Goal: Go to known website: Access a specific website the user already knows

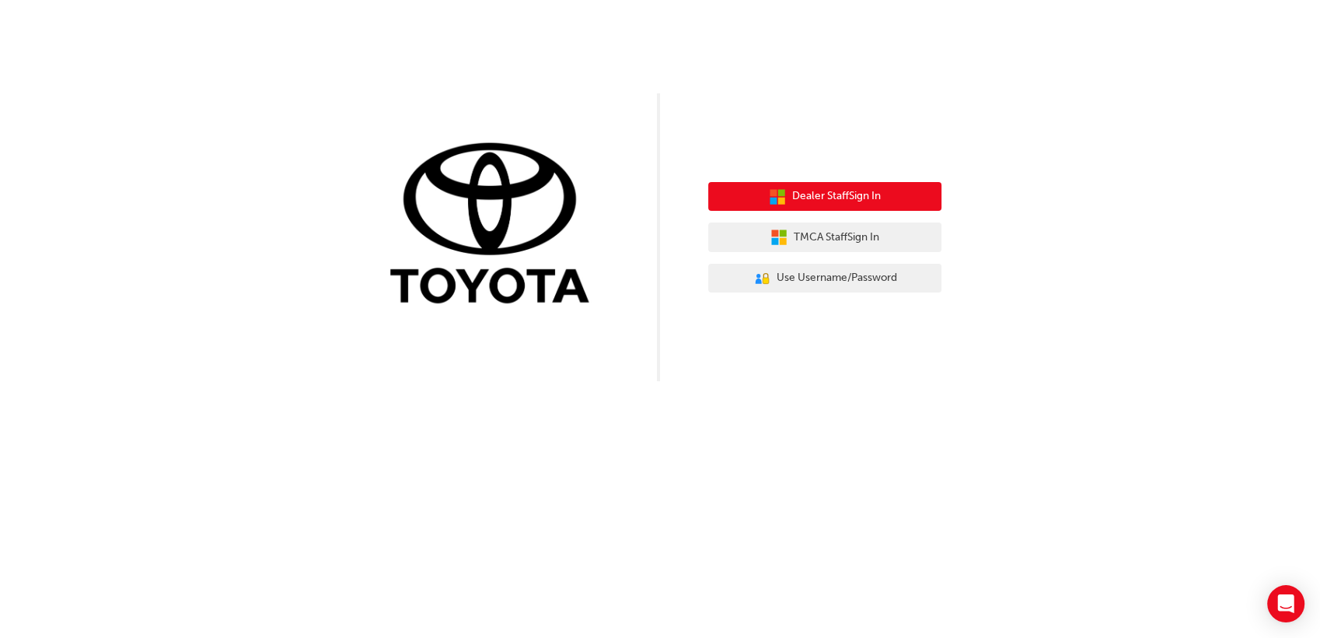
click at [862, 197] on span "Dealer Staff Sign In" at bounding box center [836, 196] width 89 height 18
